Goal: Task Accomplishment & Management: Manage account settings

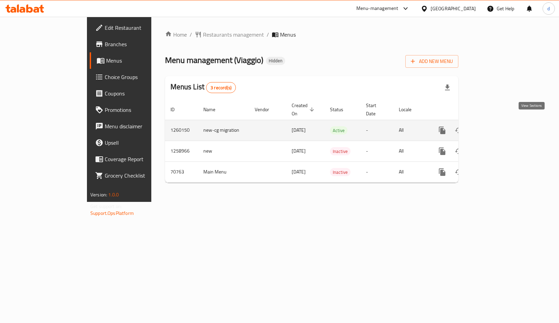
click at [496, 126] on icon "enhanced table" at bounding box center [492, 130] width 8 height 8
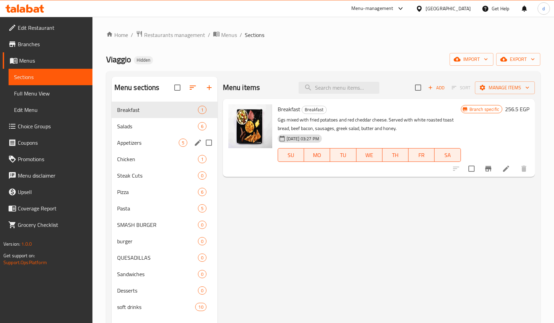
scroll to position [96, 0]
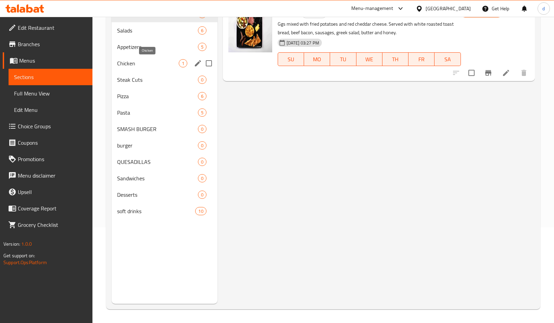
click at [144, 62] on span "Chicken" at bounding box center [148, 63] width 62 height 8
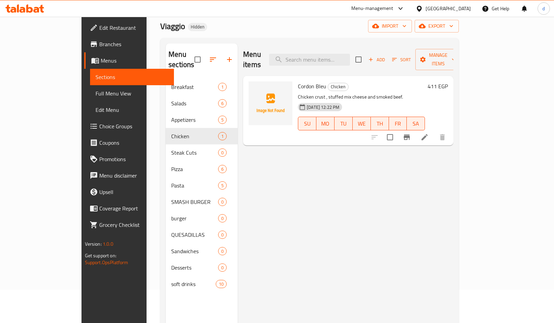
scroll to position [27, 0]
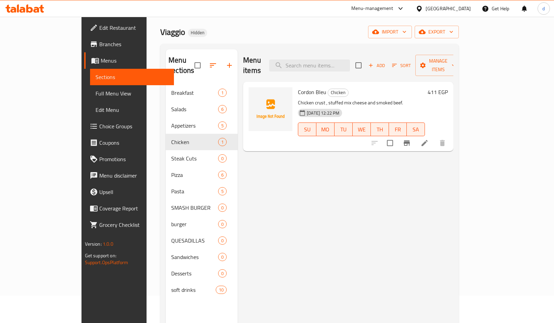
click at [372, 87] on div "Cordon Bleu Chicken Chicken crust , stuffed mix cheese and smoked beef. 13-09-2…" at bounding box center [361, 117] width 133 height 64
click at [350, 60] on input "search" at bounding box center [309, 66] width 81 height 12
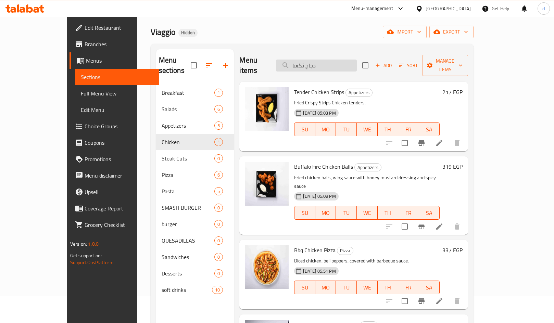
type input "دجاج تكساس"
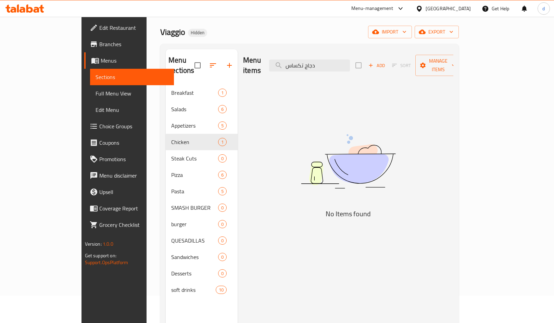
drag, startPoint x: 355, startPoint y: 56, endPoint x: 303, endPoint y: 72, distance: 53.9
click at [303, 72] on div "Menu items دجاج تكساس Add Sort Manage items No Items found" at bounding box center [346, 210] width 216 height 323
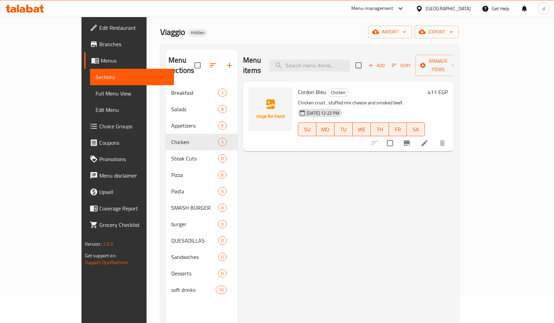
click at [282, 36] on div "Viaggio Hidden import export" at bounding box center [309, 32] width 299 height 13
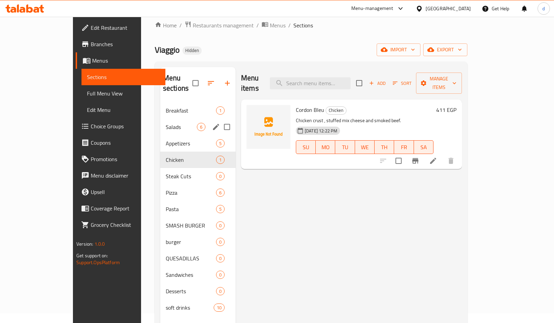
scroll to position [0, 0]
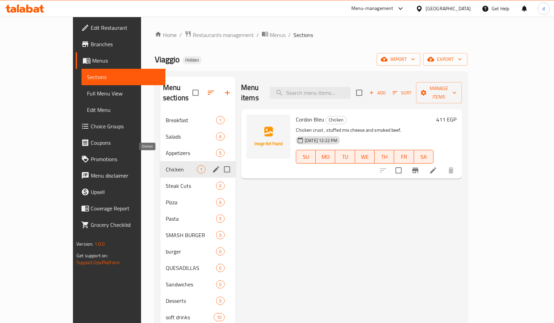
click at [166, 165] on span "Chicken" at bounding box center [181, 169] width 31 height 8
click at [197, 166] on span "1" at bounding box center [201, 169] width 8 height 7
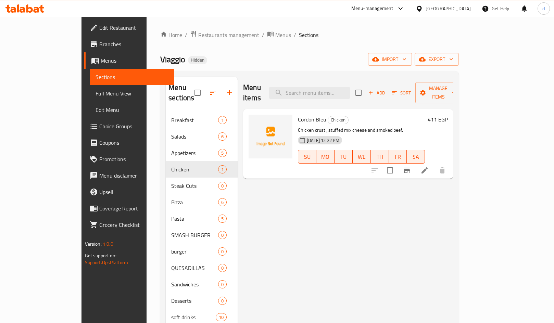
click at [357, 115] on div "Cordon Bleu Chicken Chicken crust , stuffed mix cheese and smoked beef. 13-09-2…" at bounding box center [361, 144] width 133 height 64
click at [352, 115] on h6 "Cordon Bleu Chicken" at bounding box center [361, 120] width 127 height 10
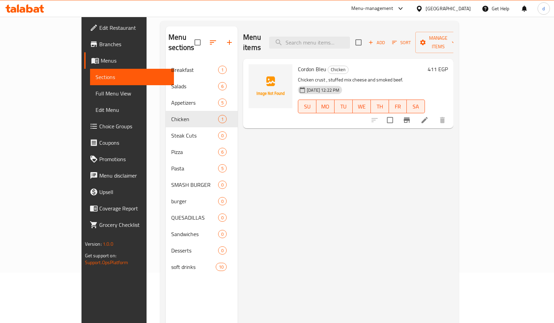
scroll to position [27, 0]
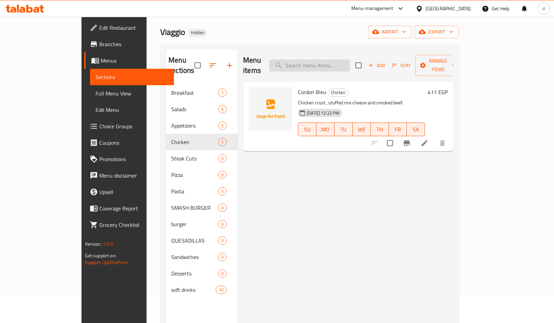
click at [333, 60] on input "search" at bounding box center [309, 66] width 81 height 12
click at [349, 60] on input "search" at bounding box center [309, 66] width 81 height 12
paste input "Chicken Texas"
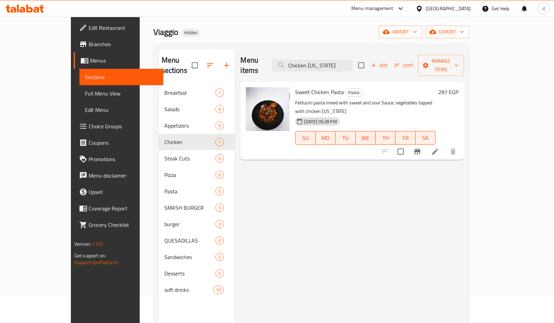
type input "Chicken Texas"
click at [298, 99] on p "Fettucini pasta mixed with sweet and sour Sauce, vegetables topped with chicken…" at bounding box center [365, 107] width 140 height 17
click at [271, 88] on img at bounding box center [268, 109] width 44 height 44
click at [436, 99] on p "Fettucini pasta mixed with sweet and sour Sauce, vegetables topped with chicken…" at bounding box center [365, 107] width 140 height 17
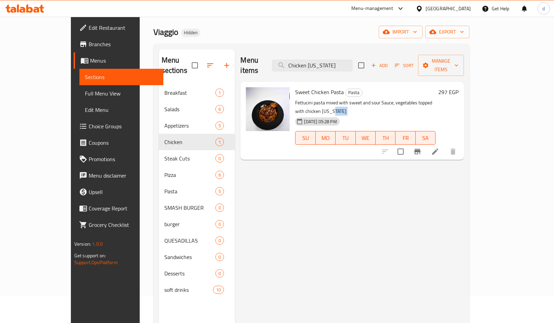
click at [436, 99] on p "Fettucini pasta mixed with sweet and sour Sauce, vegetables topped with chicken…" at bounding box center [365, 107] width 140 height 17
click at [445, 146] on li at bounding box center [435, 152] width 19 height 12
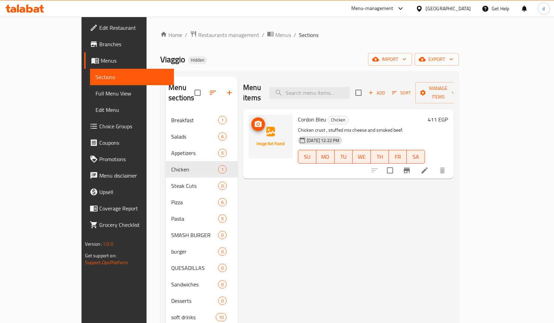
scroll to position [27, 0]
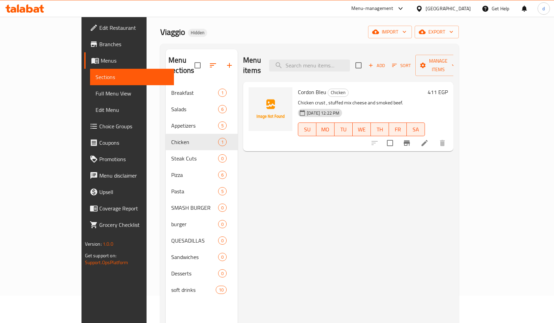
click at [258, 167] on div "Menu items Add Sort Manage items Cordon Bleu Chicken Chicken crust , stuffed mi…" at bounding box center [346, 210] width 216 height 323
click at [350, 61] on input "search" at bounding box center [309, 66] width 81 height 12
paste input "دجاج تكساس"
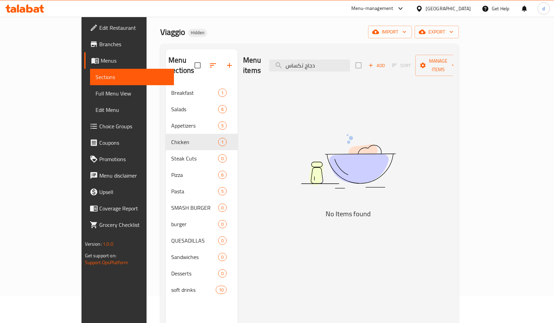
drag, startPoint x: 349, startPoint y: 63, endPoint x: 86, endPoint y: 62, distance: 263.0
click at [244, 62] on div "Menu items دجاج تكساس Add Sort Manage items" at bounding box center [348, 65] width 210 height 33
drag, startPoint x: 338, startPoint y: 56, endPoint x: 322, endPoint y: 63, distance: 17.4
click at [338, 60] on input "دجاج تكساس" at bounding box center [309, 66] width 81 height 12
click at [307, 63] on input "دجاج تكساس" at bounding box center [309, 66] width 81 height 12
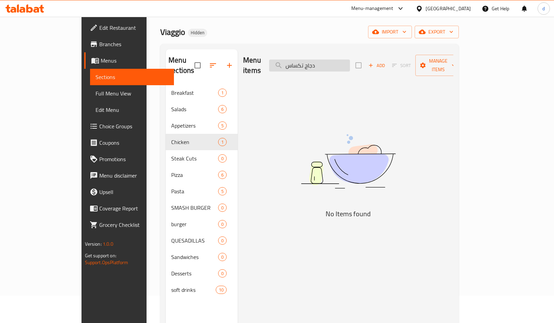
click at [344, 61] on input "دجاج تكساس" at bounding box center [309, 66] width 81 height 12
paste input "مكعبات دجاج ممزوجة بصلصة تكساس ومغطاة بالسمسم."
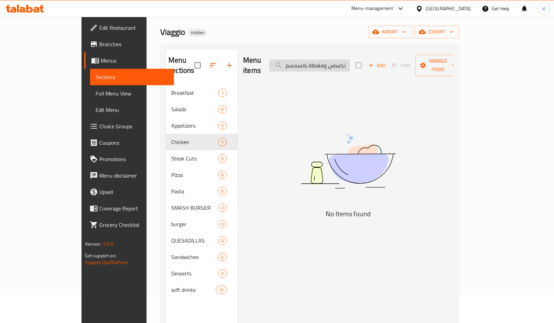
click at [331, 63] on input "مكعبات دجاج ممزوجة بصلصة تكساس ومغطاة بالسمسم." at bounding box center [309, 66] width 81 height 12
paste input "Chicken [US_STATE]"
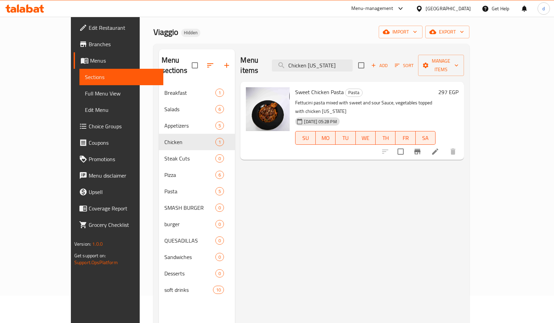
type input "Chicken Texas"
click at [271, 202] on div "Menu items Chicken Texas Add Sort Manage items Sweet Chicken Pasta Pasta Fettuc…" at bounding box center [349, 210] width 229 height 323
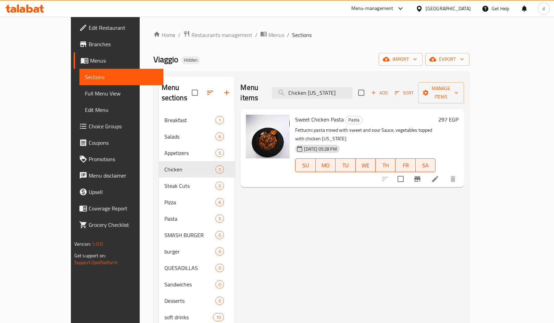
click at [335, 260] on div "Menu items Chicken Texas Add Sort Manage items Sweet Chicken Pasta Pasta Fettuc…" at bounding box center [349, 238] width 229 height 323
click at [85, 73] on span "Sections" at bounding box center [121, 77] width 73 height 8
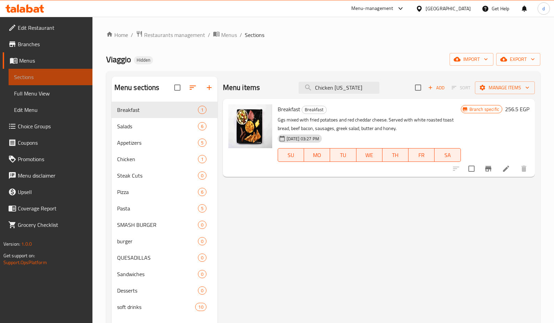
click at [26, 73] on span "Sections" at bounding box center [50, 77] width 73 height 8
click at [35, 62] on span "Menus" at bounding box center [53, 60] width 68 height 8
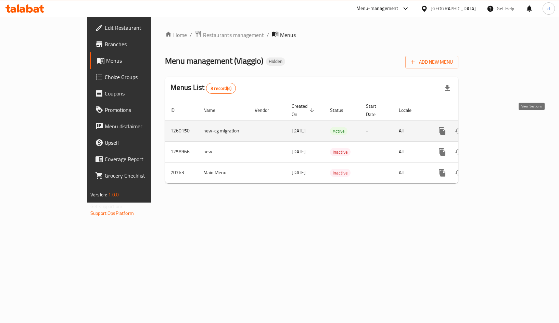
click at [496, 127] on icon "enhanced table" at bounding box center [492, 131] width 8 height 8
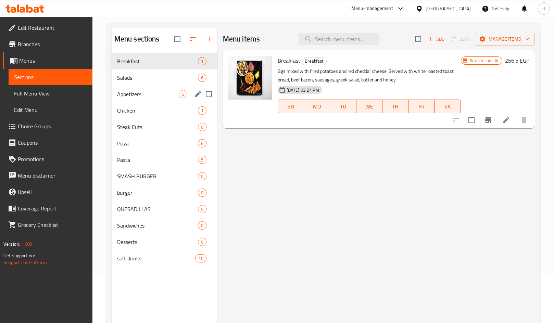
scroll to position [96, 0]
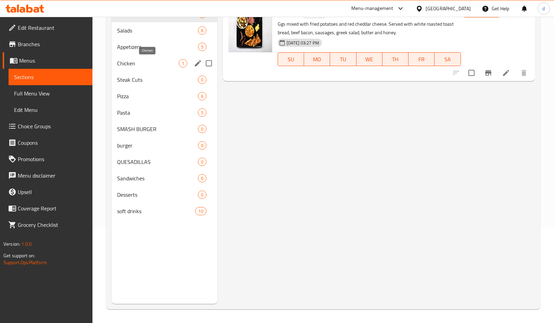
click at [122, 63] on span "Chicken" at bounding box center [148, 63] width 62 height 8
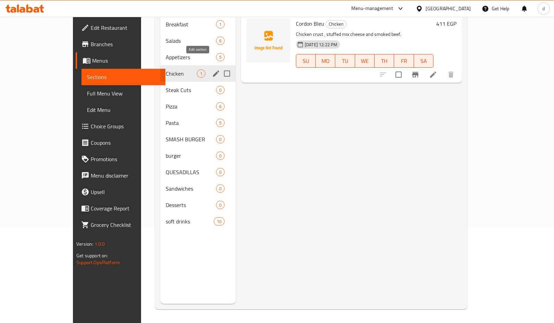
click at [212, 70] on icon "edit" at bounding box center [216, 74] width 8 height 8
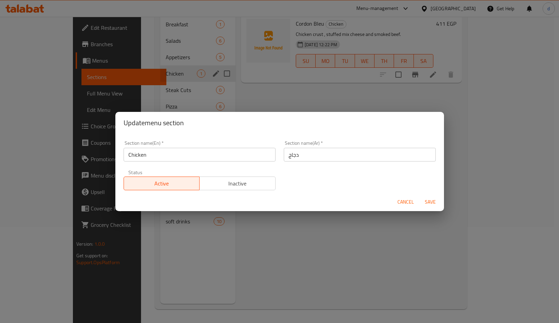
click at [458, 102] on div "Update menu section Section name(En)   * Chicken Section name(En) * Section nam…" at bounding box center [279, 161] width 559 height 323
click at [408, 203] on span "Cancel" at bounding box center [406, 202] width 16 height 9
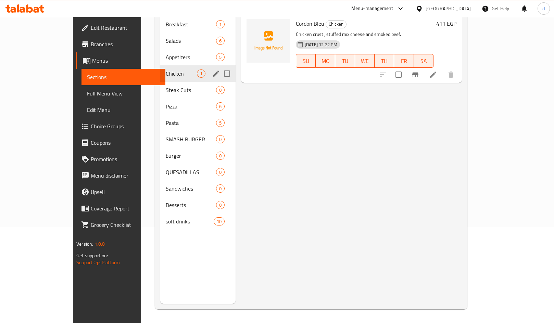
click at [393, 189] on div "Menu items Add Sort Manage items Cordon Bleu Chicken Chicken crust , stuffed mi…" at bounding box center [349, 142] width 226 height 323
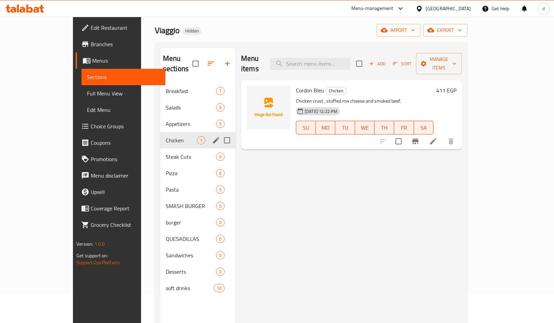
scroll to position [27, 0]
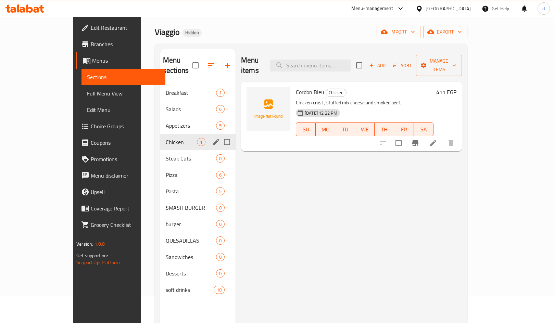
click at [350, 206] on div "Menu items Add Sort Manage items Cordon Bleu Chicken Chicken crust , stuffed mi…" at bounding box center [349, 210] width 226 height 323
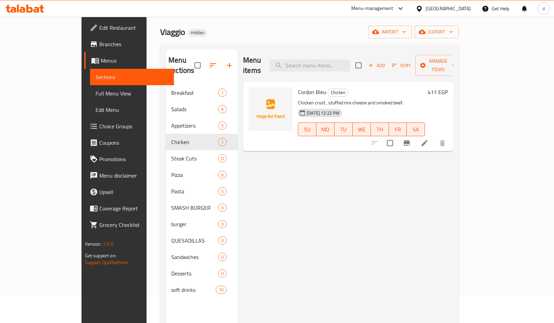
click at [99, 130] on span "Choice Groups" at bounding box center [133, 126] width 69 height 8
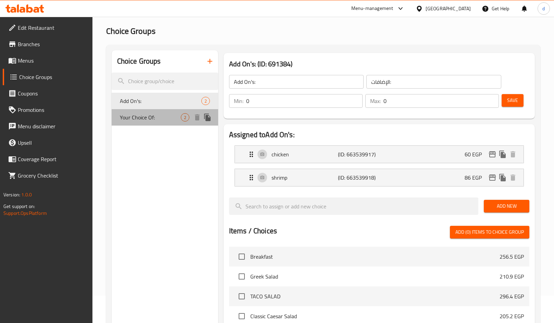
click at [166, 124] on div "Your Choice Of: 2" at bounding box center [165, 117] width 106 height 16
type input "Your Choice Of:"
type input "إختيارك من:"
type input "1"
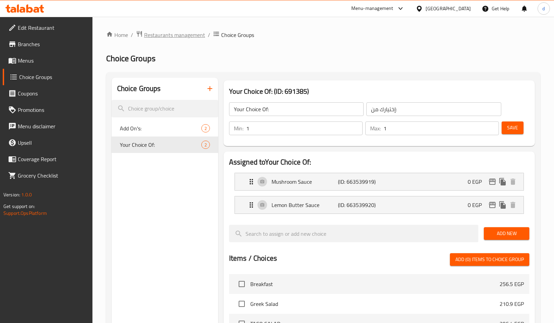
click at [144, 36] on span "Restaurants management" at bounding box center [174, 35] width 61 height 8
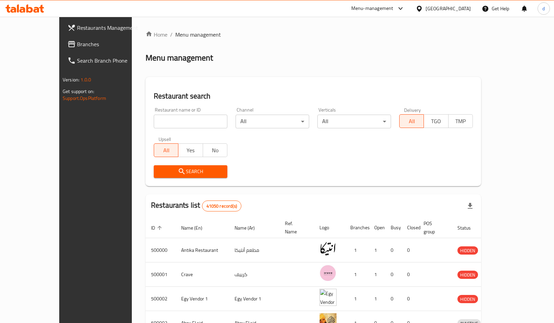
click at [77, 40] on span "Branches" at bounding box center [111, 44] width 69 height 8
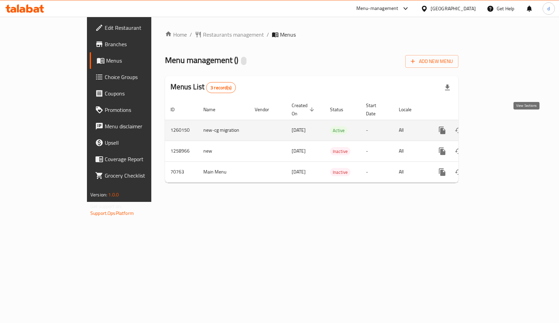
click at [500, 122] on link "enhanced table" at bounding box center [491, 130] width 16 height 16
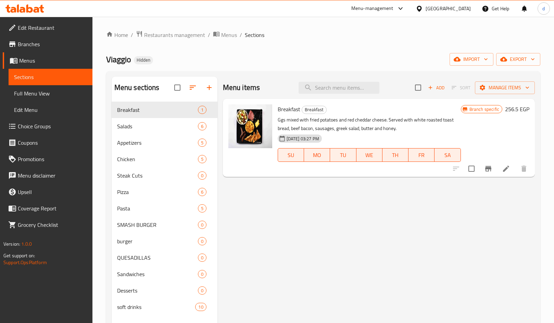
click at [43, 123] on span "Choice Groups" at bounding box center [52, 126] width 69 height 8
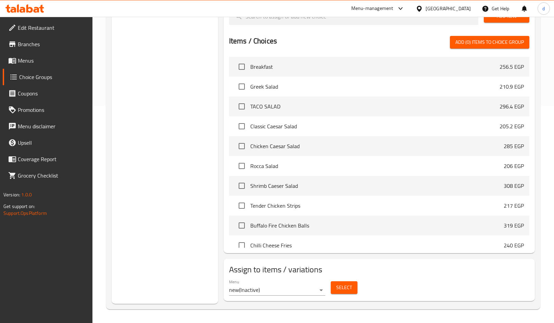
scroll to position [12, 0]
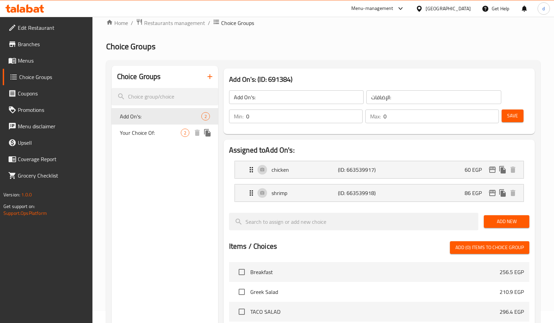
click at [137, 136] on span "Your Choice Of:" at bounding box center [150, 133] width 61 height 8
type input "Your Choice Of:"
type input "إختيارك من:"
type input "1"
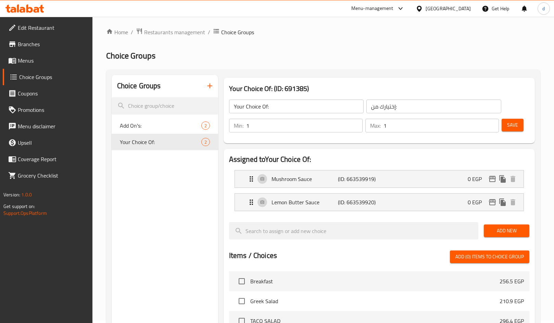
scroll to position [0, 0]
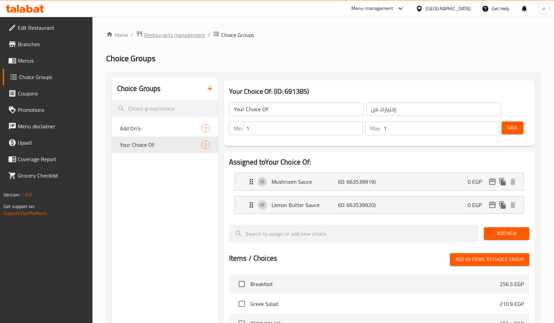
click at [171, 37] on span "Restaurants management" at bounding box center [174, 35] width 61 height 8
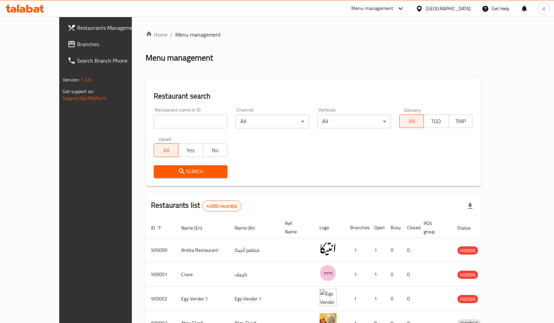
click at [77, 47] on span "Branches" at bounding box center [111, 44] width 69 height 8
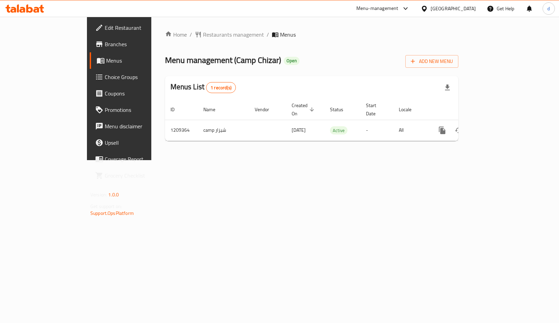
click at [105, 78] on span "Choice Groups" at bounding box center [140, 77] width 70 height 8
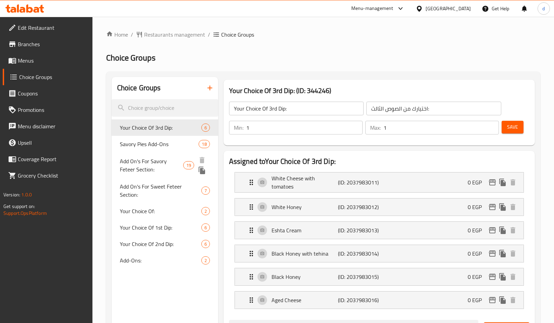
click at [156, 164] on span "Add On's For Savory Feteer Section:" at bounding box center [151, 165] width 63 height 16
type input "Add On's For Savory Feteer Section:"
type input "إضافات قسم الفطير الحادق:"
type input "0"
type input "18"
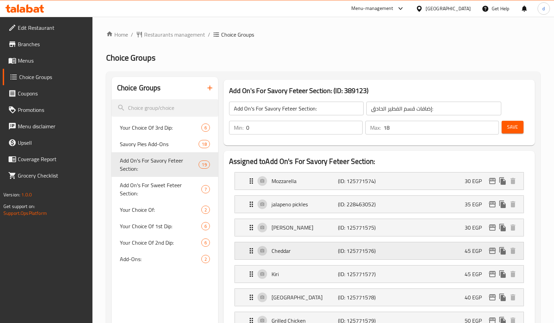
scroll to position [34, 0]
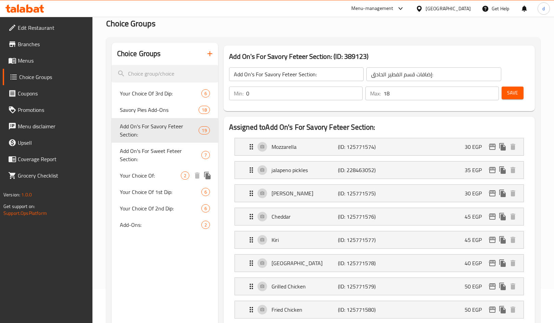
click at [144, 172] on span "Your Choice Of:" at bounding box center [150, 176] width 61 height 8
type input "Your Choice Of:"
type input "إختيارك من:"
type input "1"
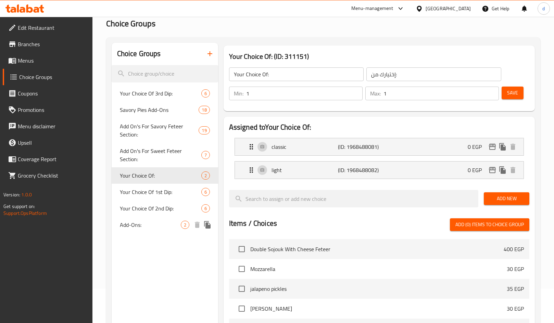
click at [149, 221] on span "Add-Ons:" at bounding box center [150, 225] width 61 height 8
type input "Add-Ons:"
type input "الإضافات:"
type input "0"
type input "2"
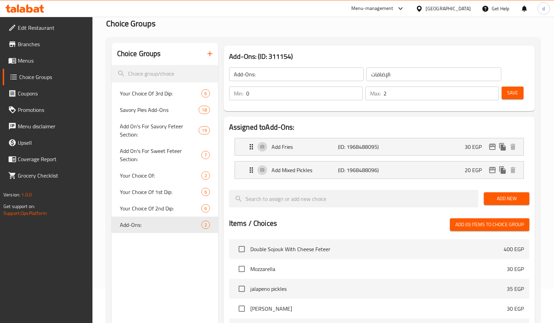
click at [147, 273] on div "Choice Groups Your Choice Of 3rd Dip: 6 Savory Pies Add-Ons 18 Add On's For Sav…" at bounding box center [165, 265] width 106 height 444
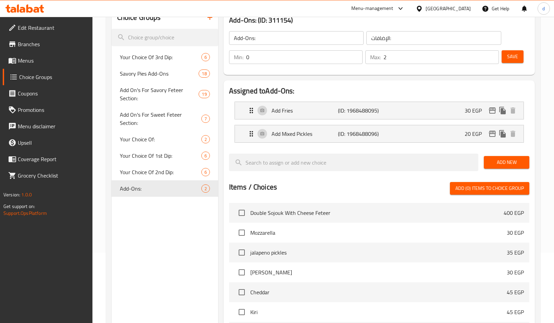
scroll to position [0, 0]
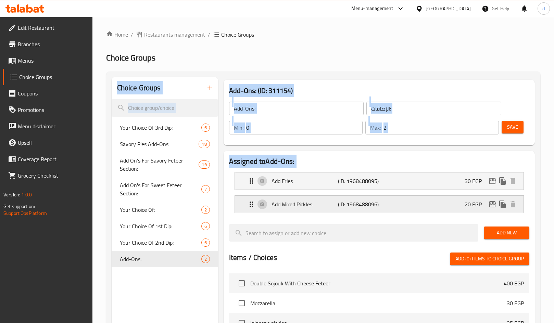
drag, startPoint x: 217, startPoint y: 58, endPoint x: 292, endPoint y: 198, distance: 157.9
click at [292, 198] on div "Home / Restaurants management / Choice Groups Choice Groups Choice Groups Your …" at bounding box center [323, 278] width 434 height 496
click at [279, 72] on div "Choice Groups Your Choice Of 3rd Dip: 6 Savory Pies Add-Ons 18 Add On's For Sav…" at bounding box center [323, 299] width 434 height 455
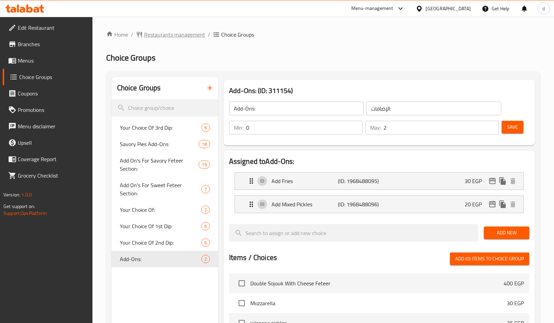
click at [144, 32] on span "Restaurants management" at bounding box center [174, 34] width 61 height 8
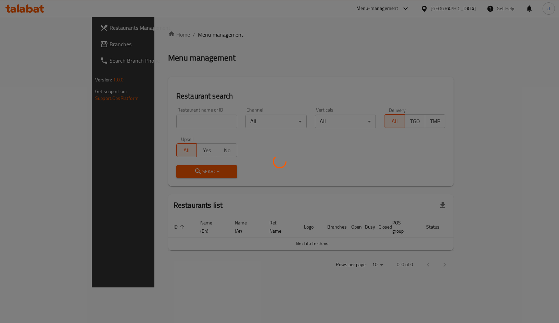
click at [298, 59] on div at bounding box center [279, 161] width 559 height 323
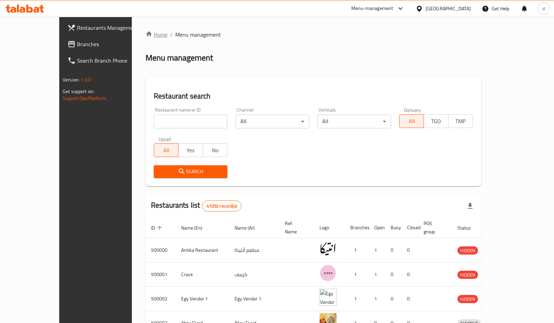
click at [146, 31] on link "Home" at bounding box center [157, 34] width 22 height 8
